Goal: Information Seeking & Learning: Learn about a topic

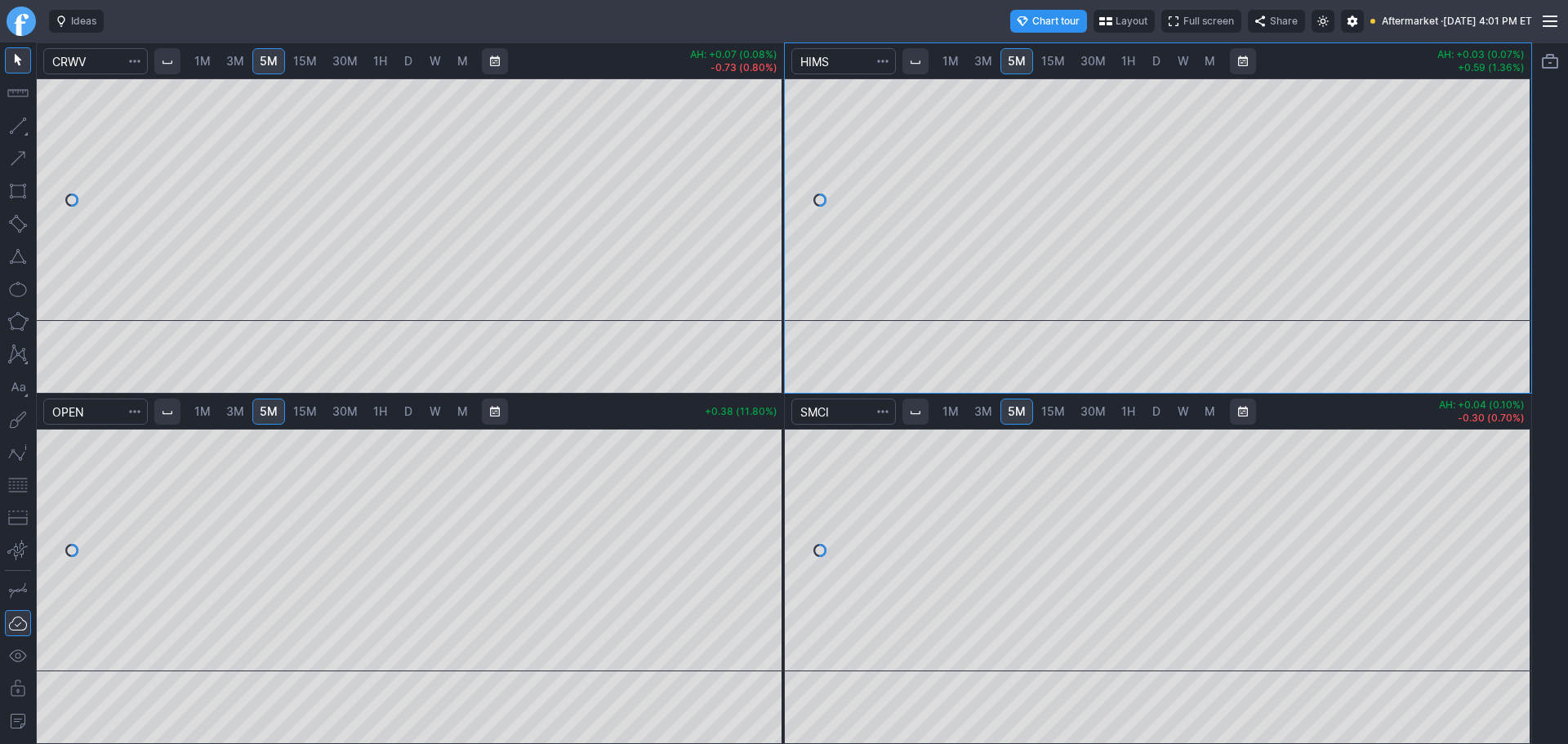
click at [1160, 418] on span "D" at bounding box center [1157, 411] width 12 height 17
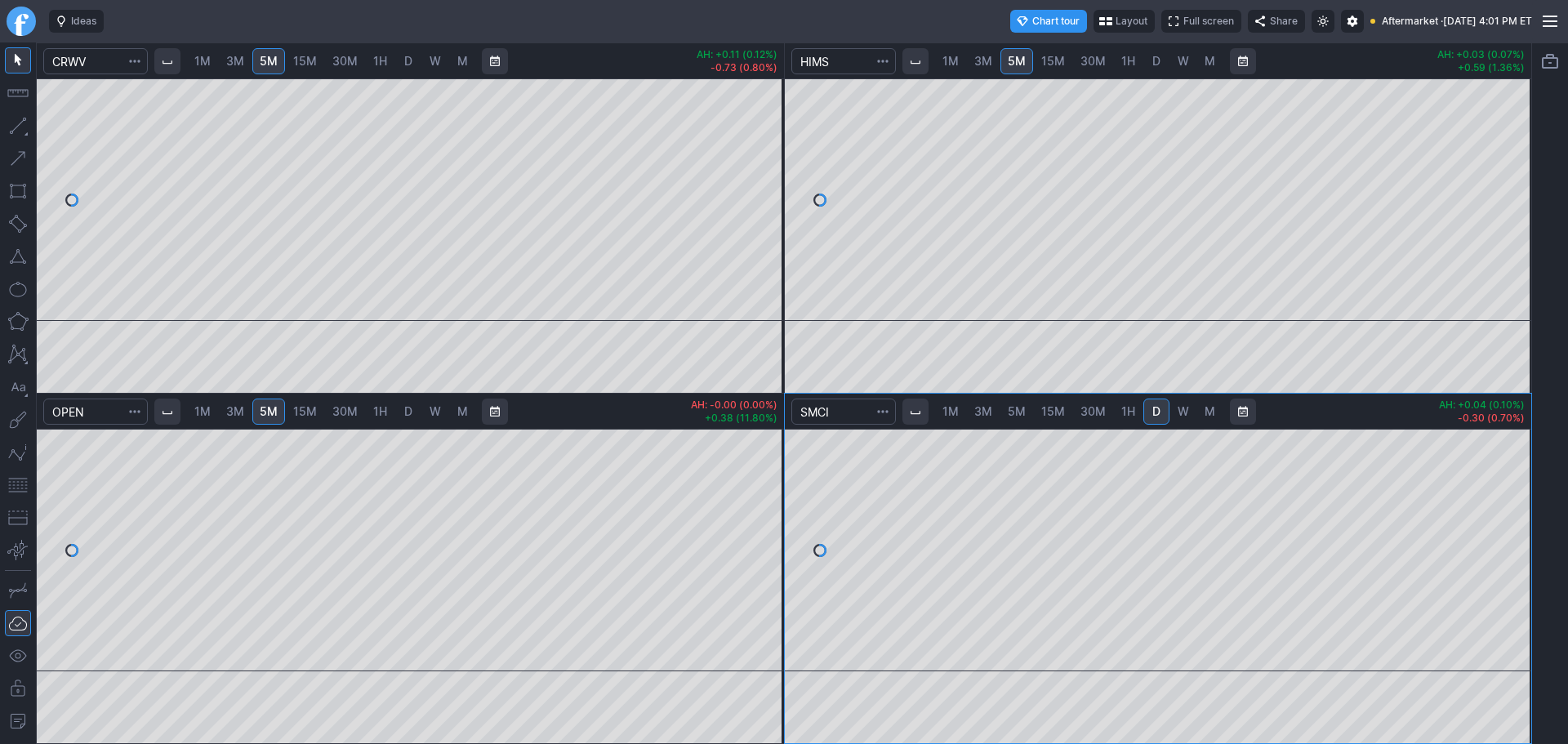
click at [1016, 412] on span "5M" at bounding box center [1017, 410] width 18 height 14
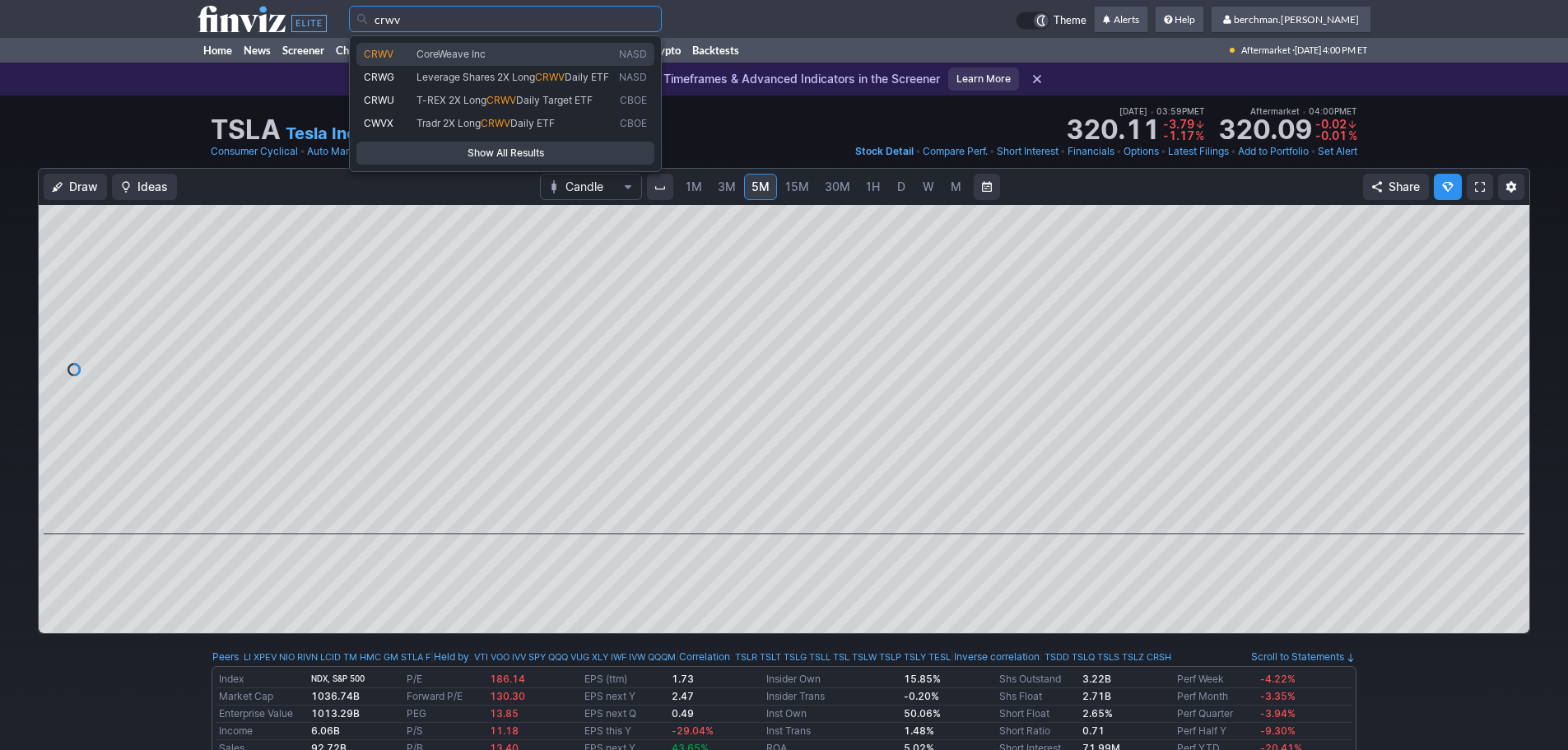
click at [598, 48] on span "CoreWeave Inc" at bounding box center [514, 54] width 203 height 14
type input "CRWV"
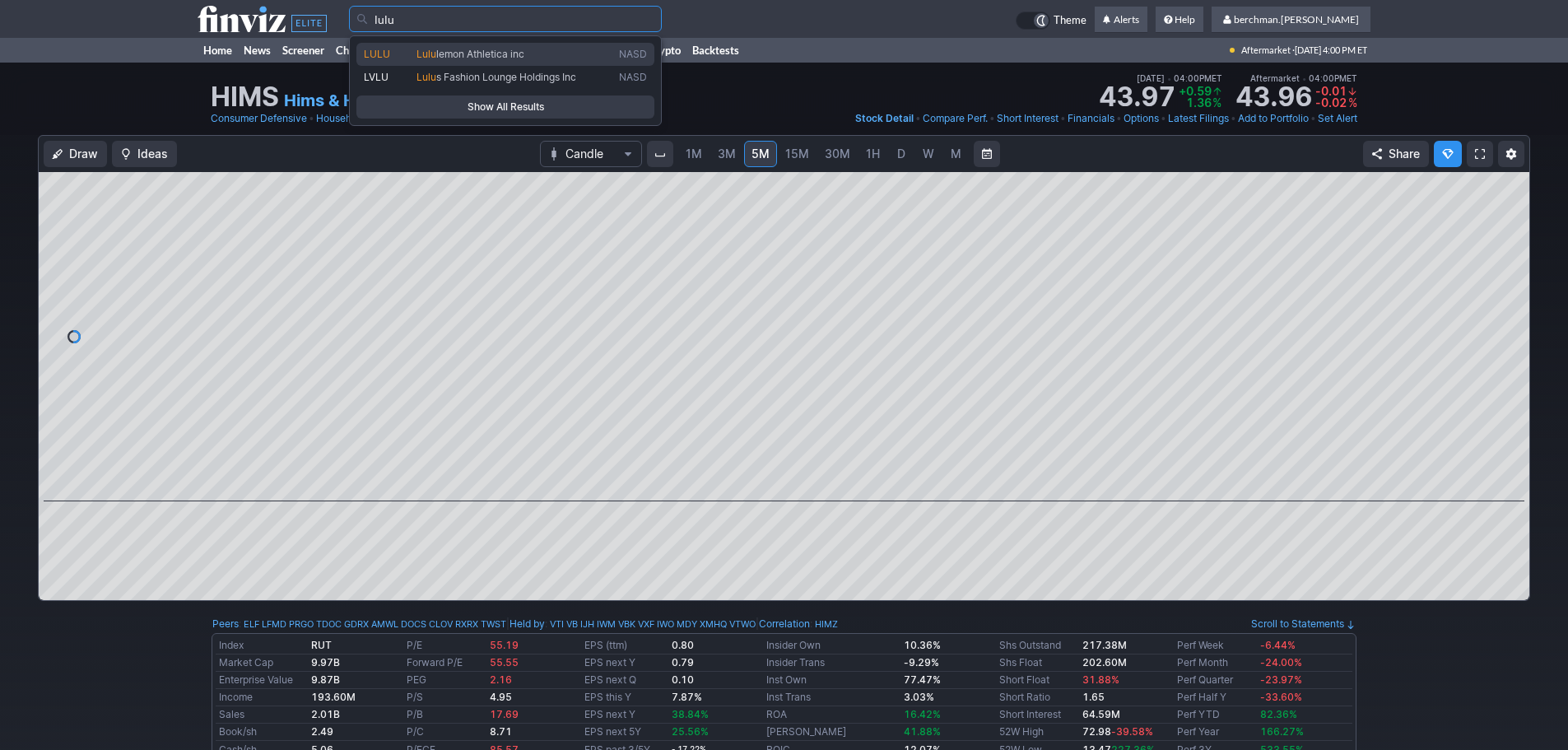
click at [401, 45] on link "LULU Lulu lemon Athletica inc NASD" at bounding box center [505, 54] width 298 height 23
type input "LULU"
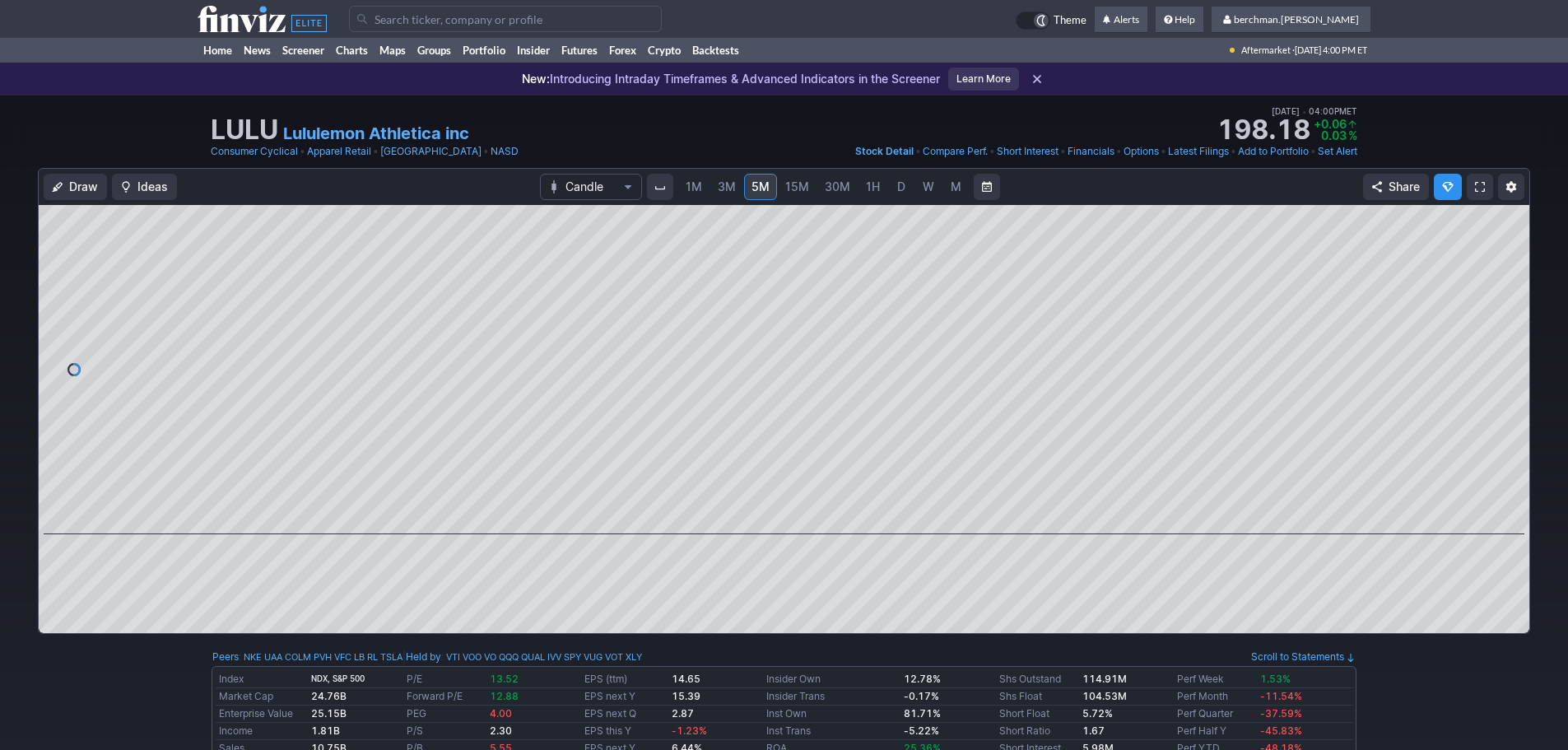
click at [897, 183] on span "D" at bounding box center [901, 186] width 8 height 14
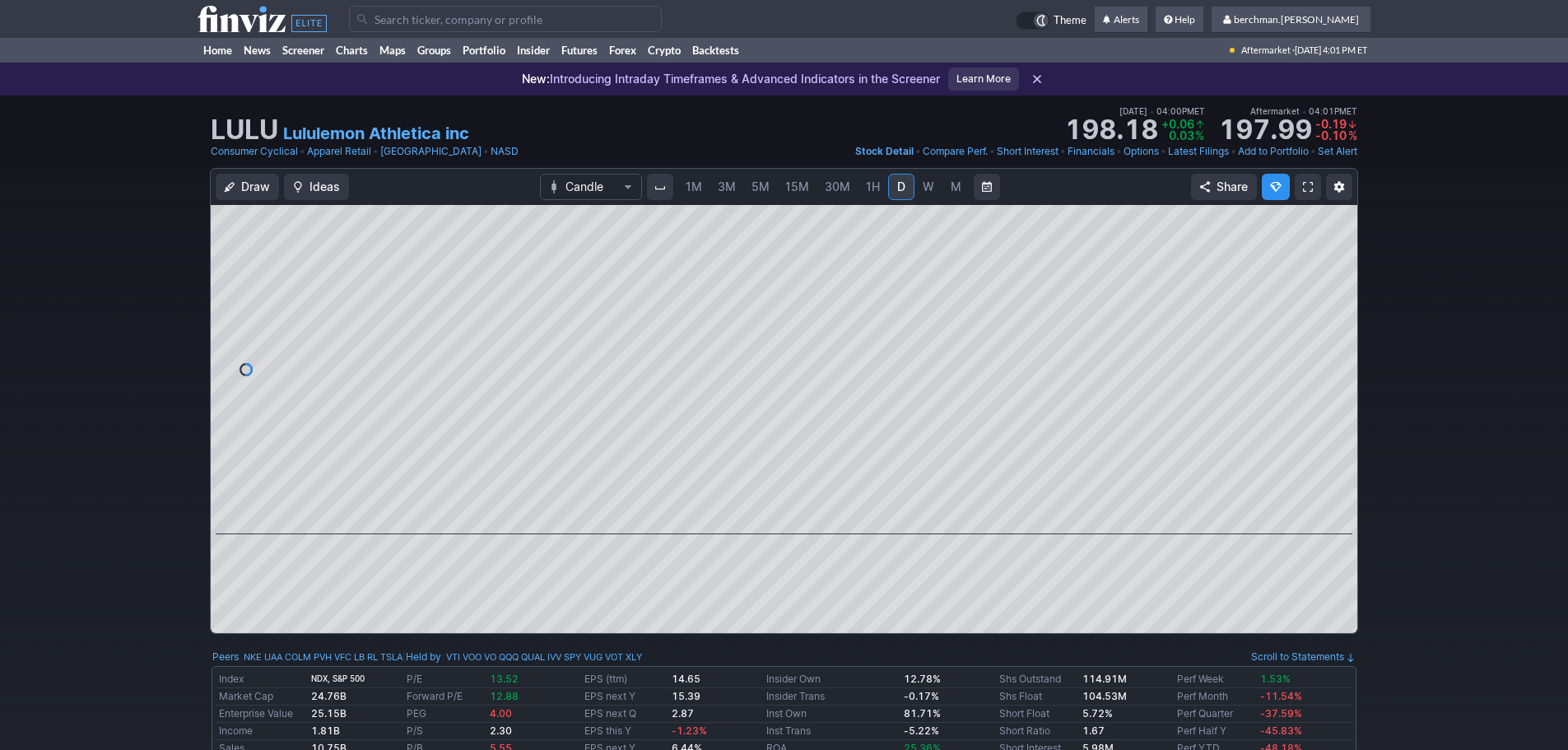
click at [367, 23] on input "Search" at bounding box center [505, 19] width 313 height 27
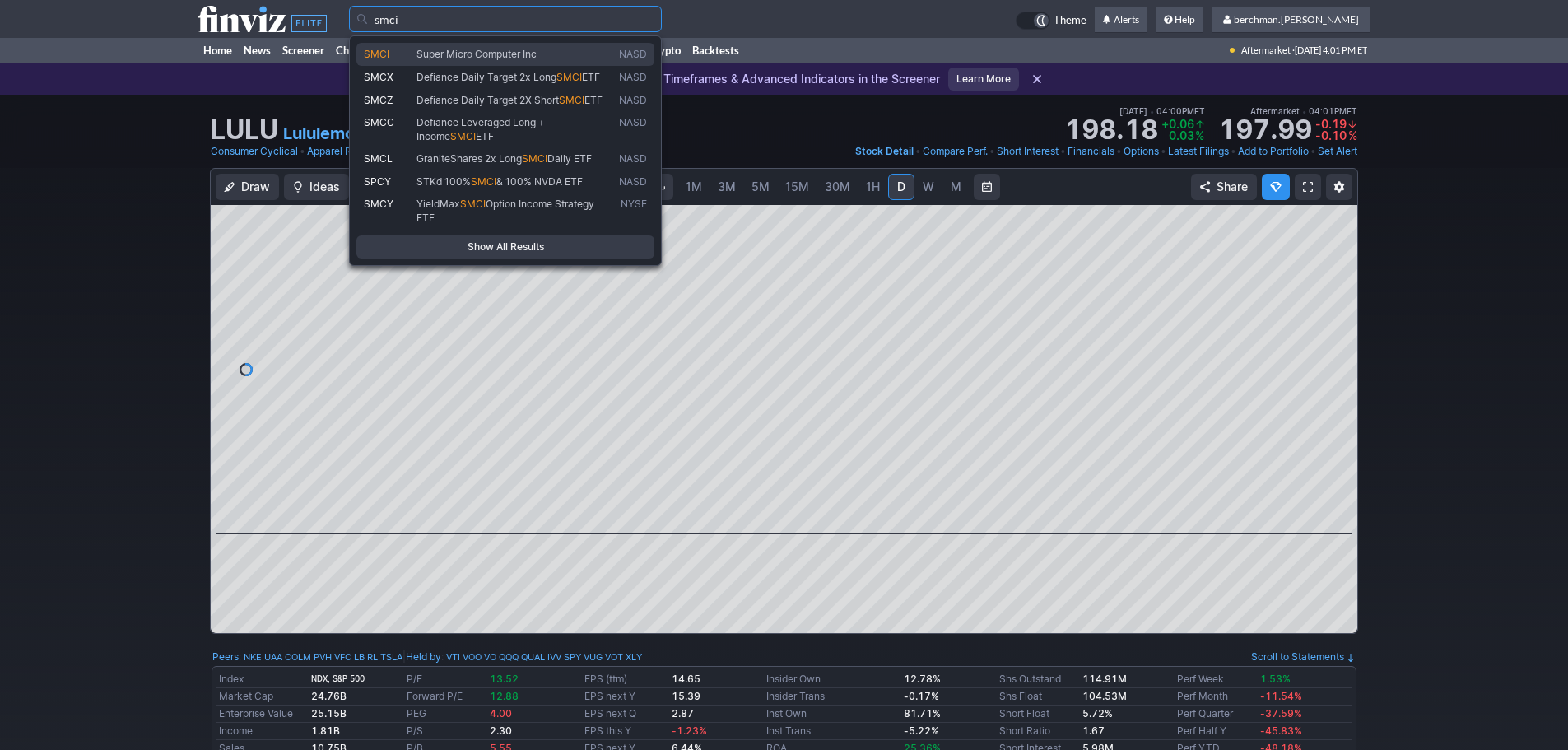
click at [508, 53] on span "Super Micro Computer Inc" at bounding box center [476, 53] width 120 height 13
type input "SMCI"
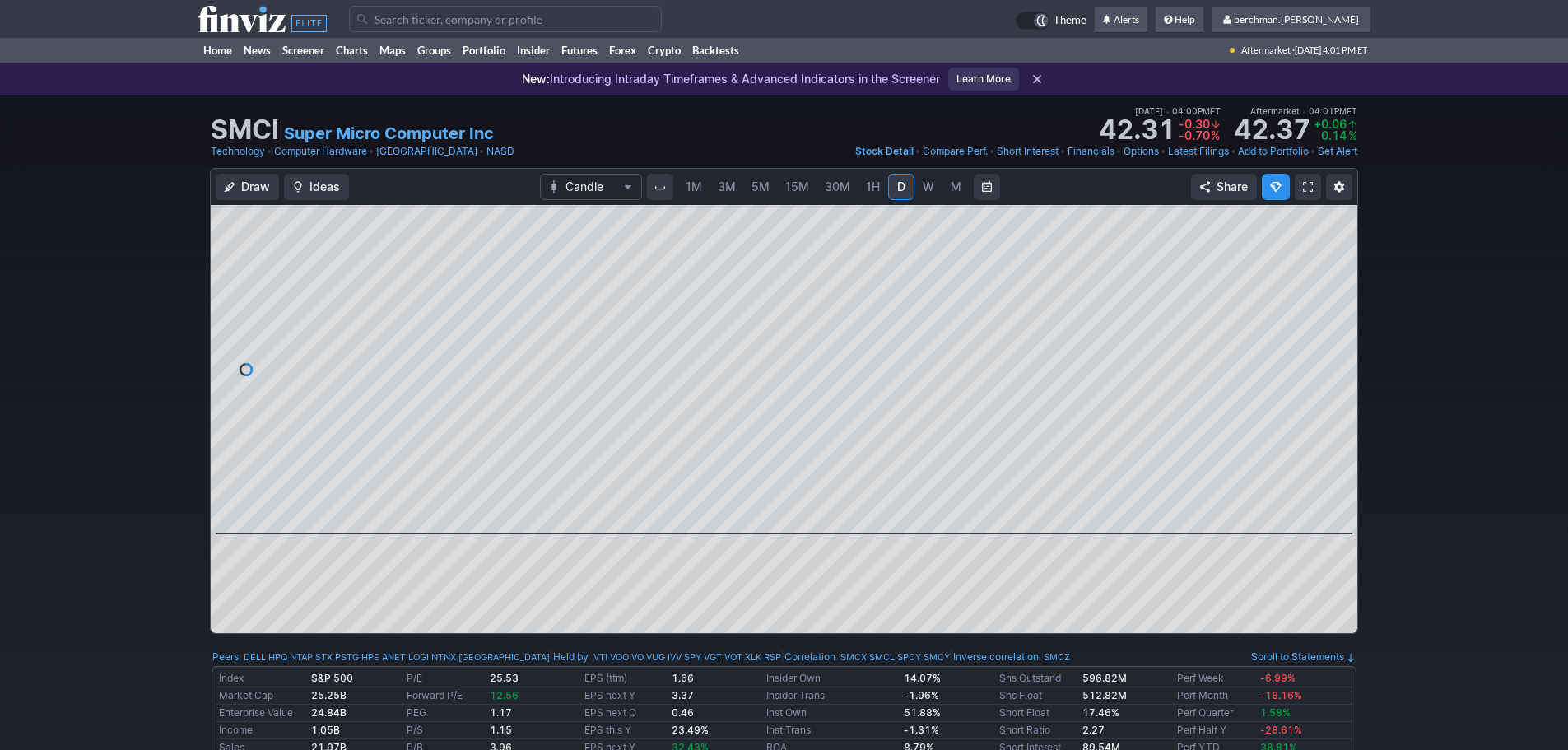
click at [746, 186] on link "5M" at bounding box center [760, 187] width 33 height 27
click at [752, 184] on span "5M" at bounding box center [761, 186] width 18 height 14
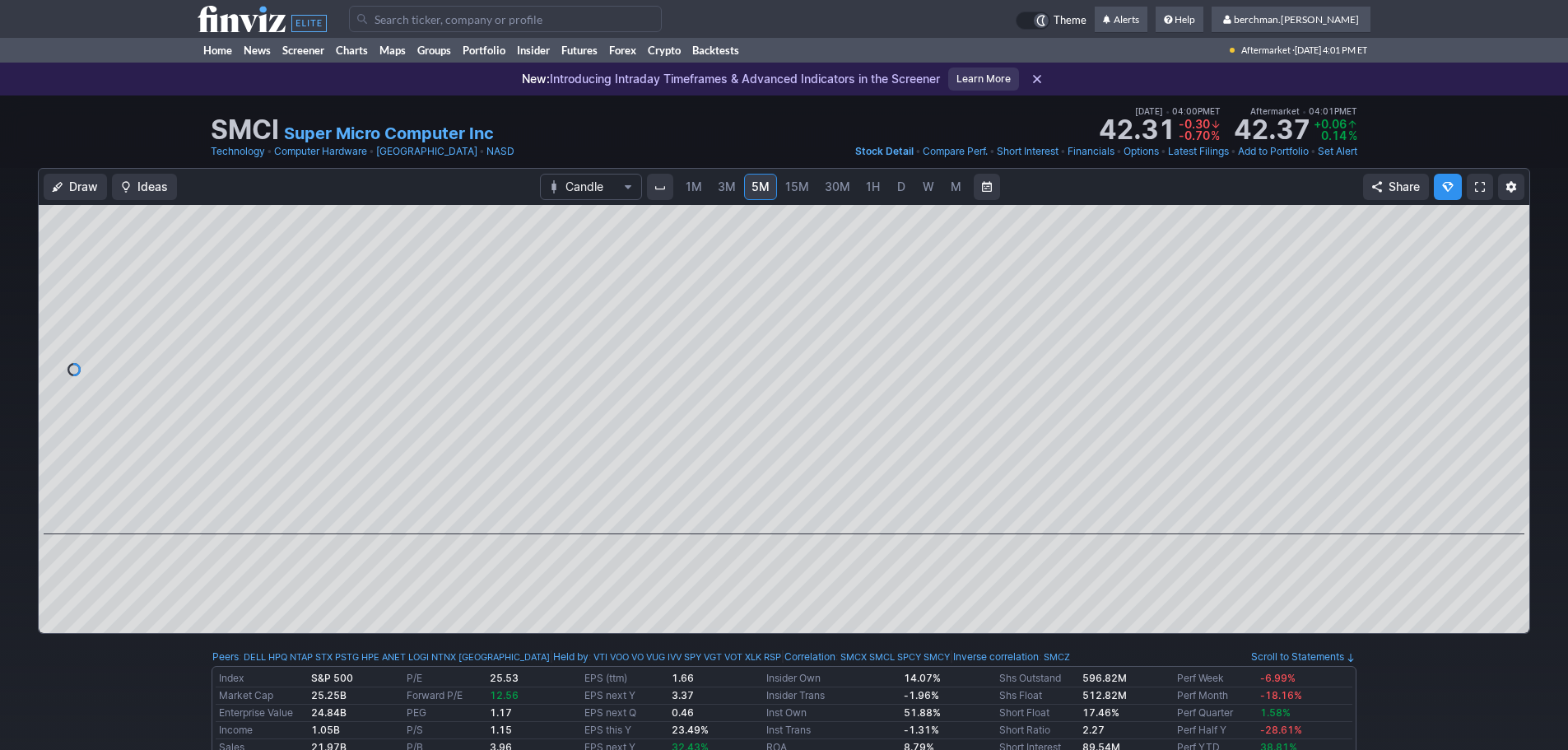
click at [897, 189] on span "D" at bounding box center [901, 186] width 8 height 14
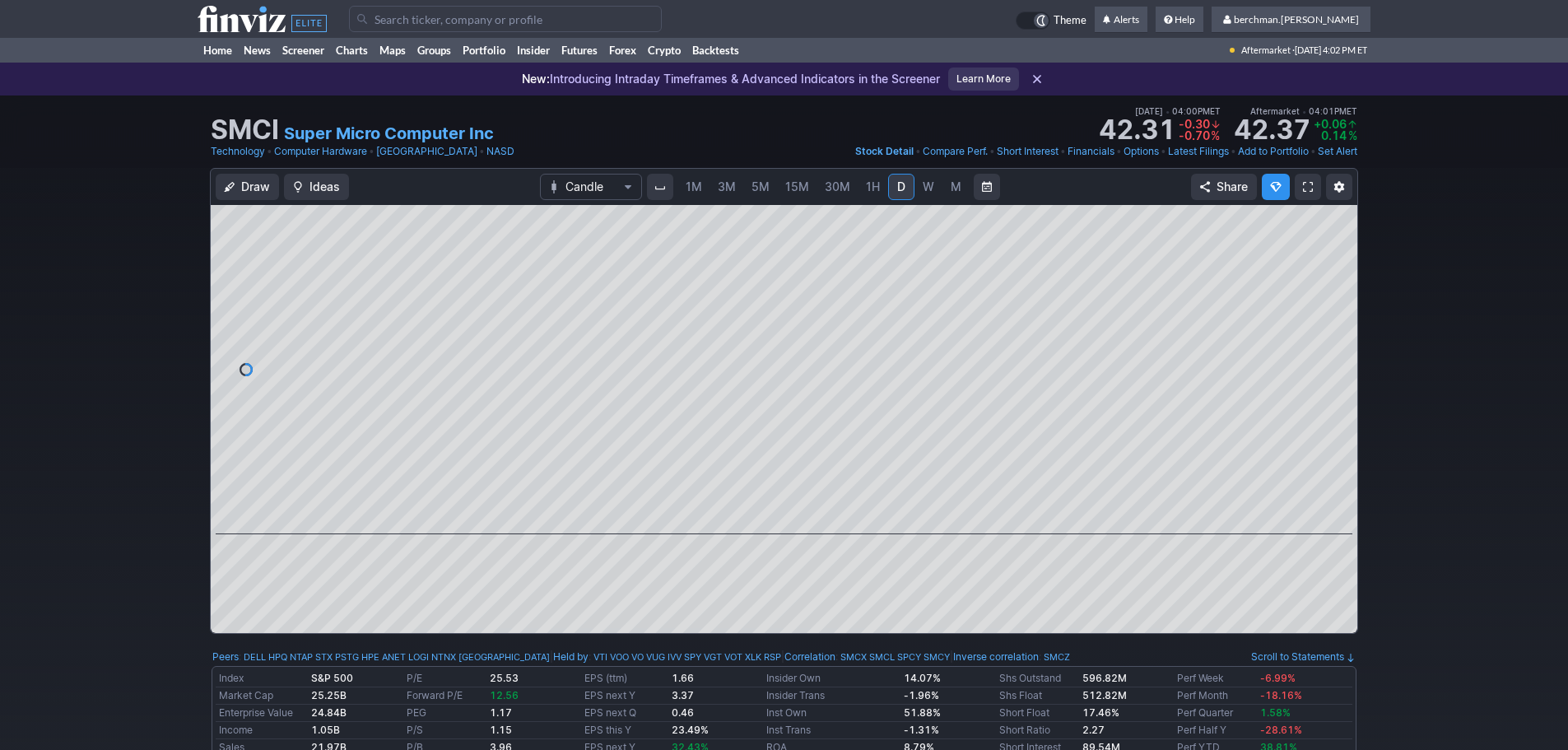
click at [755, 187] on span "5M" at bounding box center [761, 186] width 18 height 14
